Goal: Task Accomplishment & Management: Manage account settings

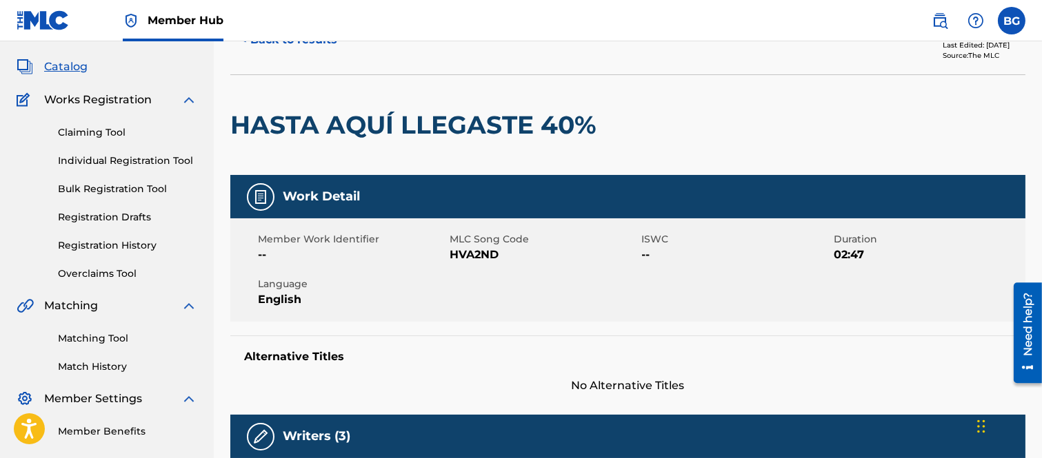
click at [778, 101] on div at bounding box center [694, 125] width 183 height 100
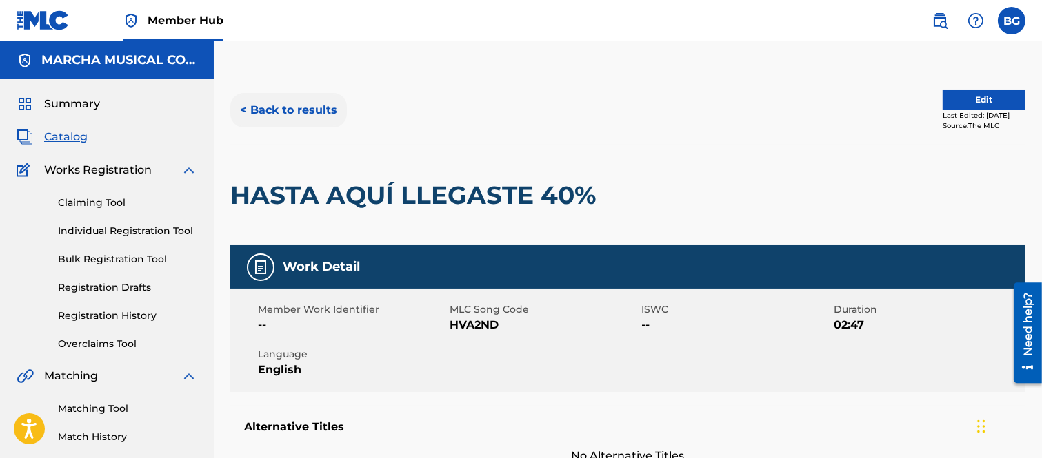
click at [246, 104] on button "< Back to results" at bounding box center [288, 110] width 116 height 34
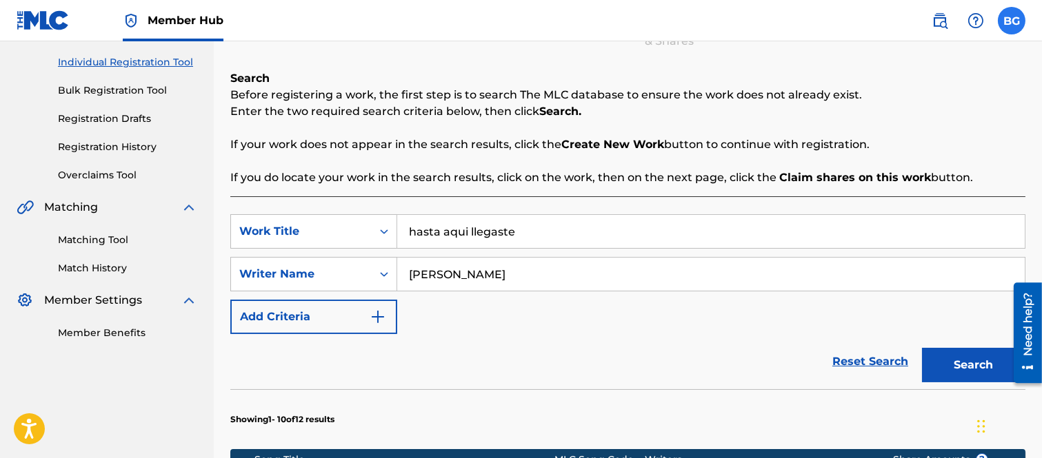
click at [1008, 16] on label at bounding box center [1011, 21] width 28 height 28
click at [1011, 21] on input "BG [PERSON_NAME] Garza [EMAIL_ADDRESS][PERSON_NAME][DOMAIN_NAME] Notification P…" at bounding box center [1011, 21] width 0 height 0
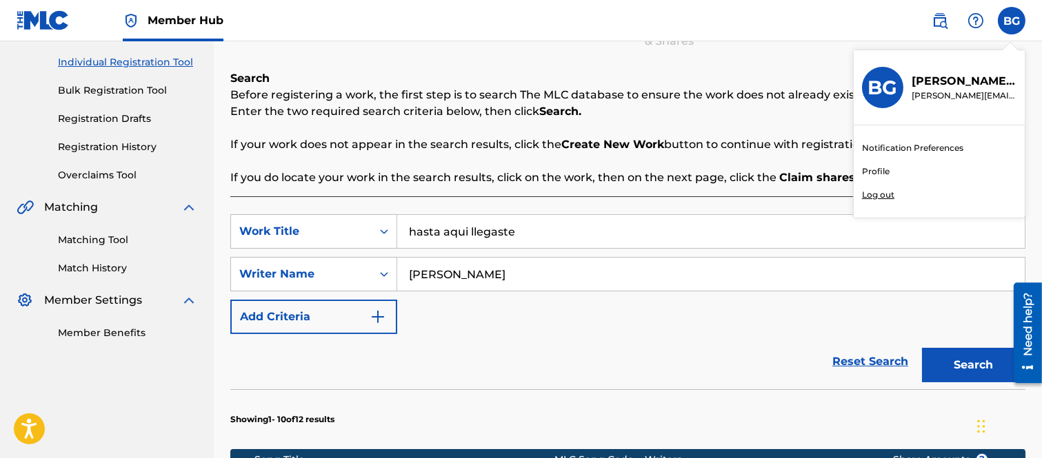
click at [869, 194] on p "Log out" at bounding box center [878, 195] width 32 height 12
click at [1011, 21] on input "BG [PERSON_NAME] Garza [EMAIL_ADDRESS][PERSON_NAME][DOMAIN_NAME] Notification P…" at bounding box center [1011, 21] width 0 height 0
